Goal: Task Accomplishment & Management: Use online tool/utility

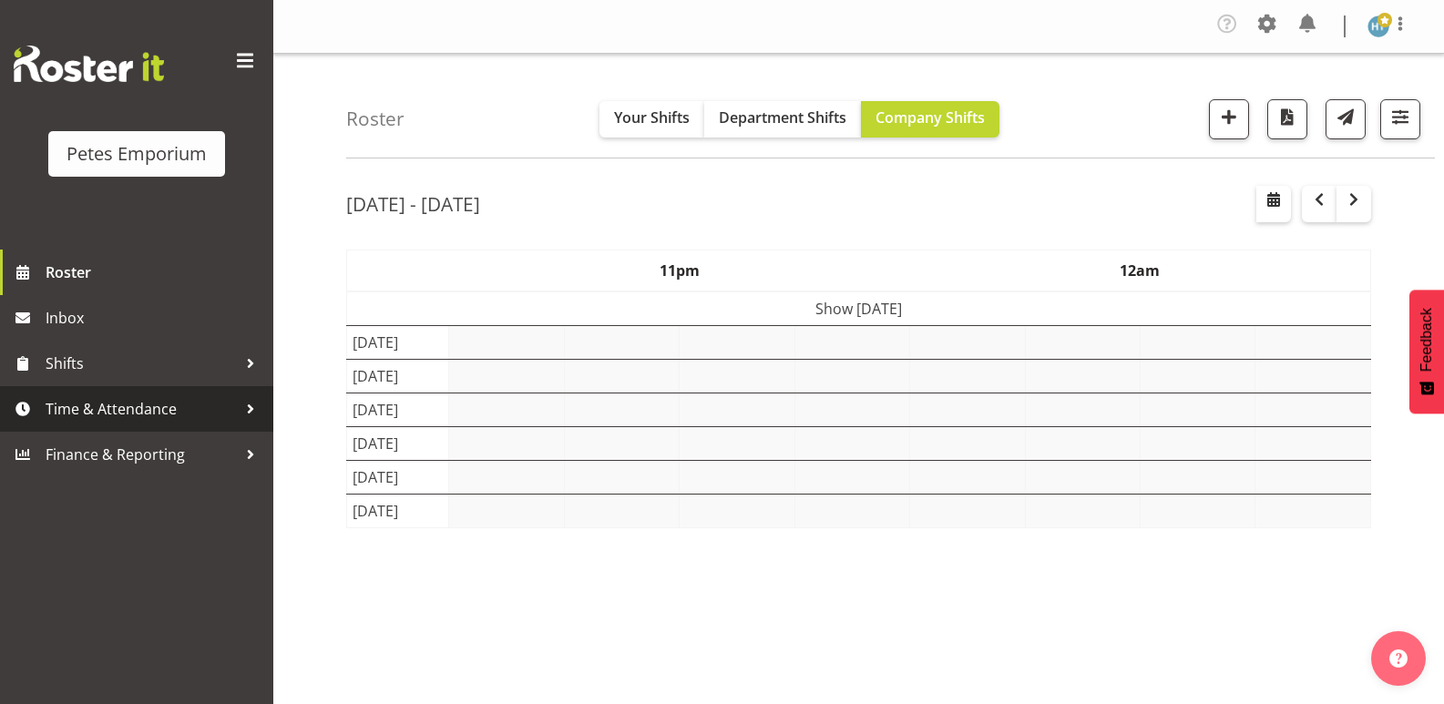
click at [122, 409] on span "Time & Attendance" at bounding box center [141, 408] width 191 height 27
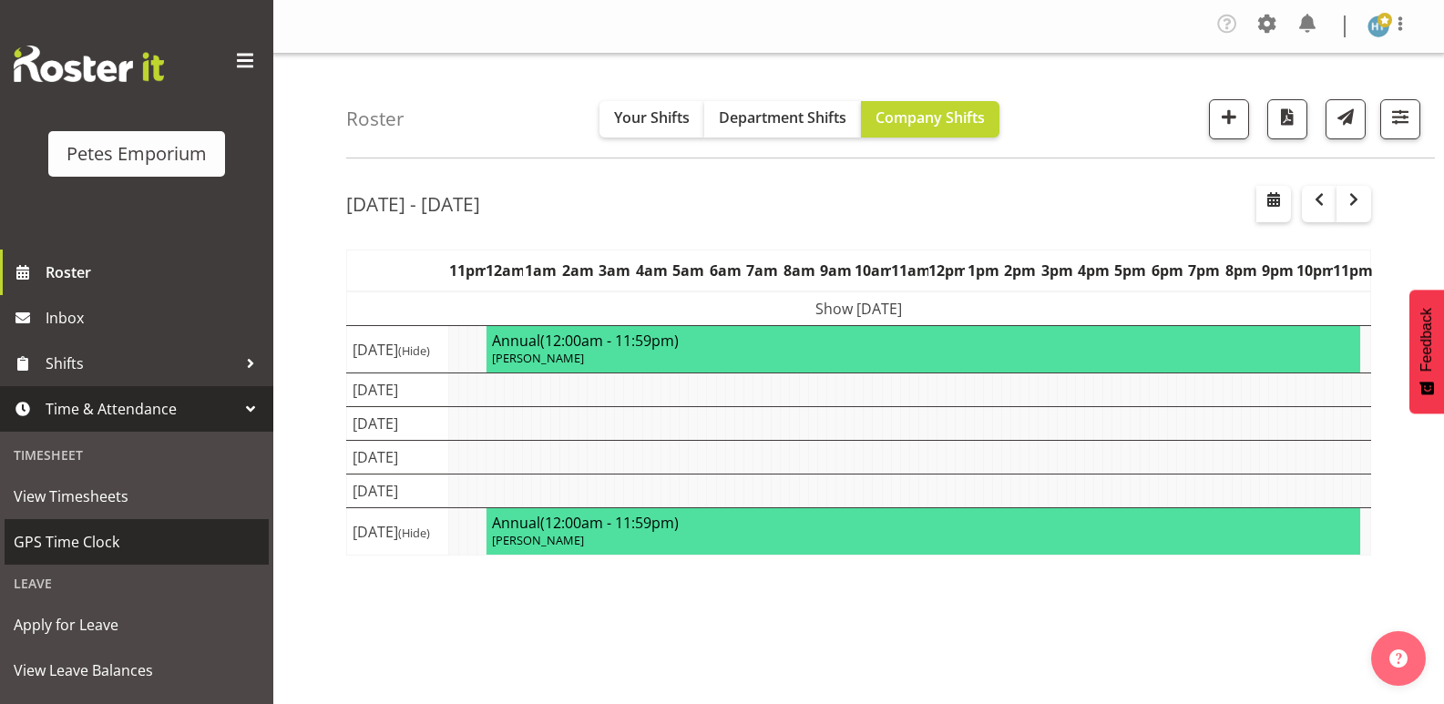
click at [82, 541] on span "GPS Time Clock" at bounding box center [137, 541] width 246 height 27
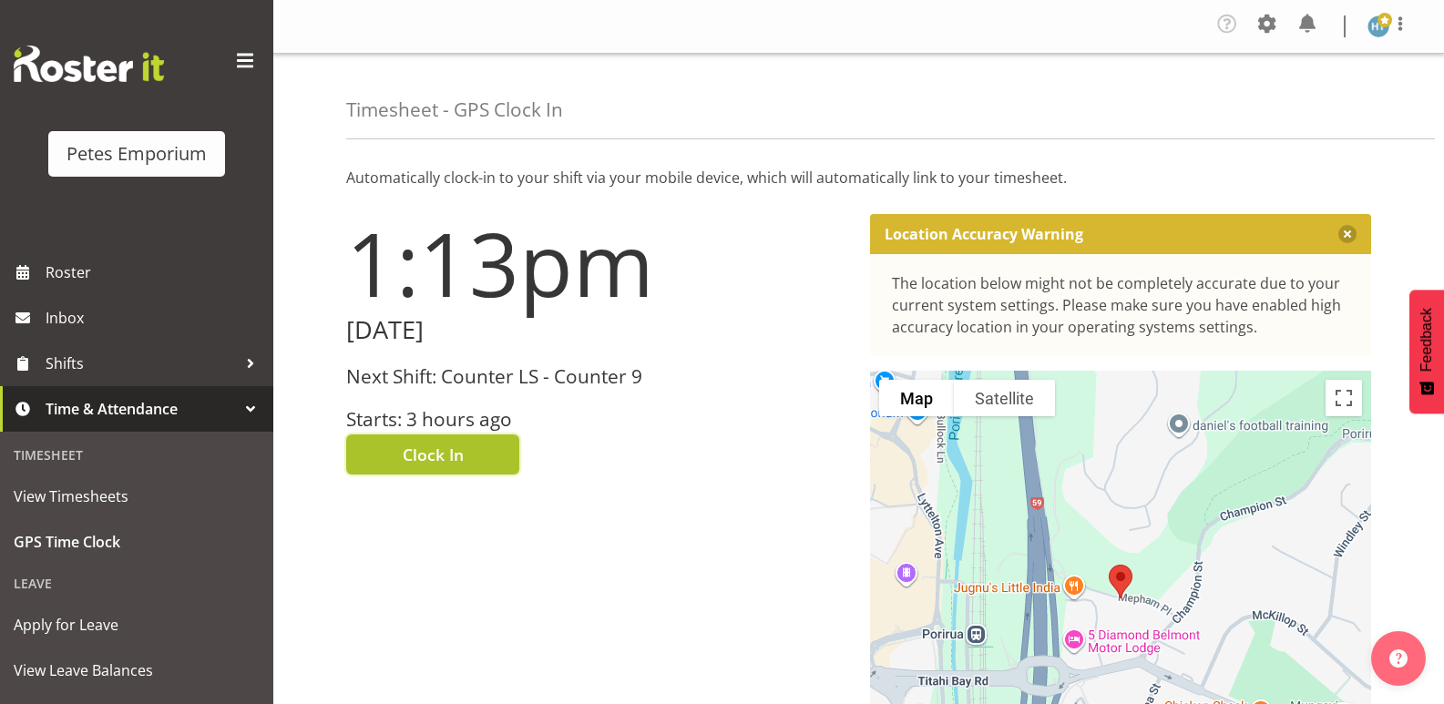
click at [481, 452] on button "Clock In" at bounding box center [432, 455] width 173 height 40
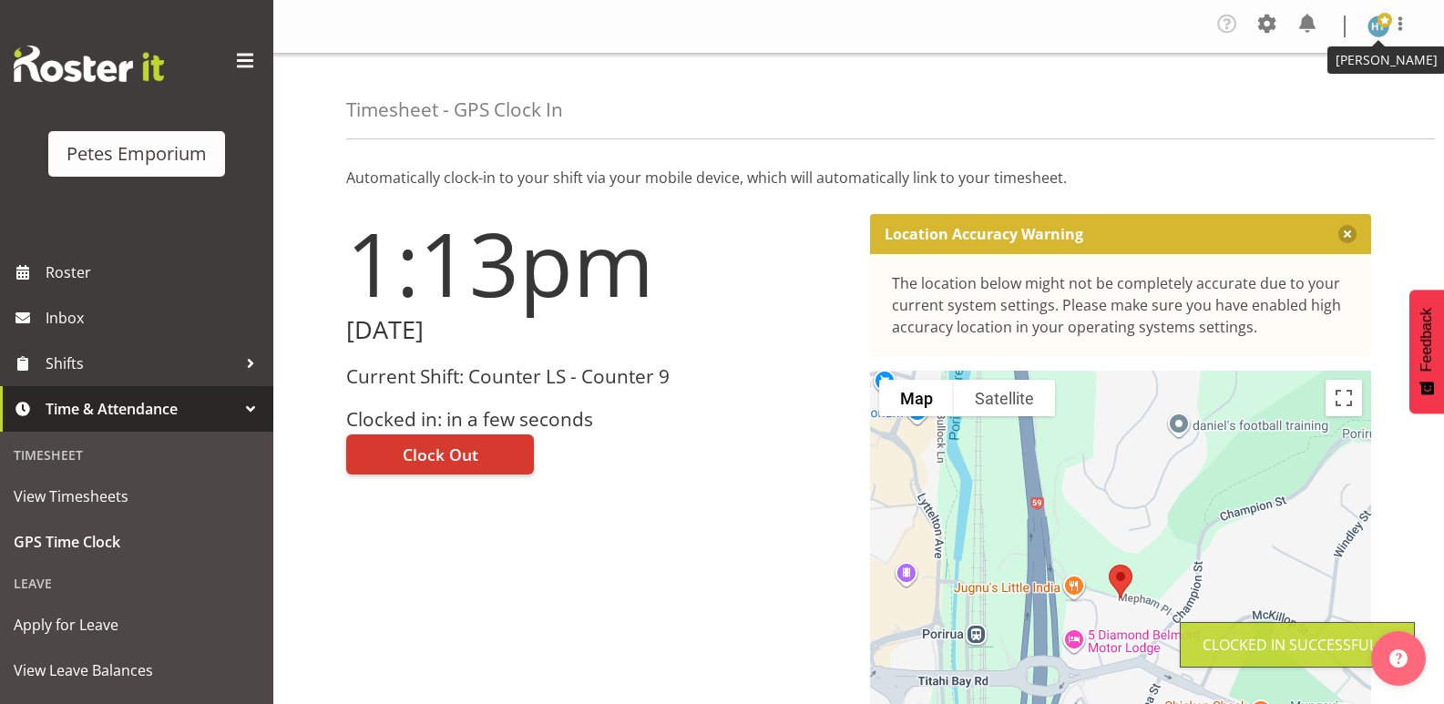
click at [1373, 30] on img at bounding box center [1379, 26] width 22 height 22
click at [1289, 105] on link "Log Out" at bounding box center [1323, 100] width 175 height 33
